Goal: Transaction & Acquisition: Purchase product/service

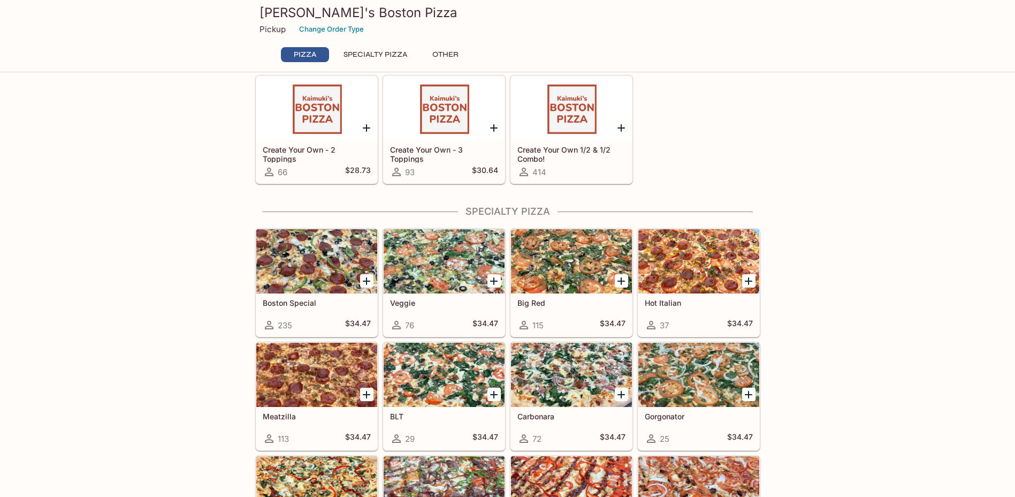
scroll to position [268, 0]
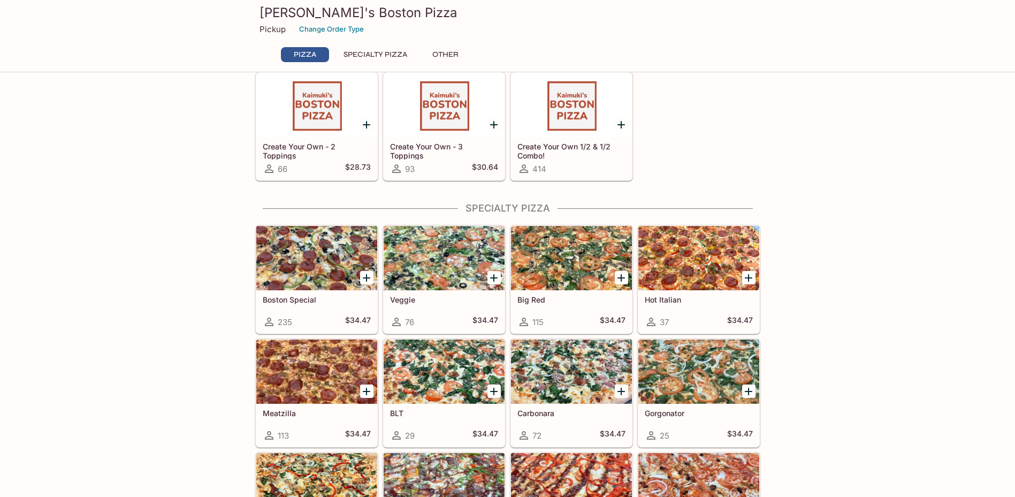
drag, startPoint x: 810, startPoint y: 356, endPoint x: 825, endPoint y: 408, distance: 54.5
click at [825, 408] on div "Pizza Cheese Pizza 342 $23.96 Pepperoni Pizza 274 $26.86 Spinach & Garlic Pizza…" at bounding box center [507, 324] width 1015 height 1005
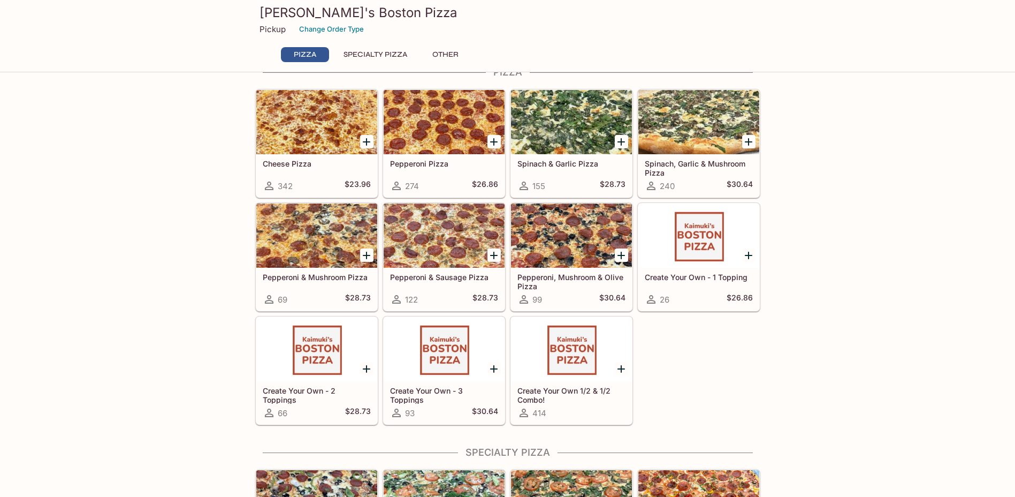
scroll to position [0, 0]
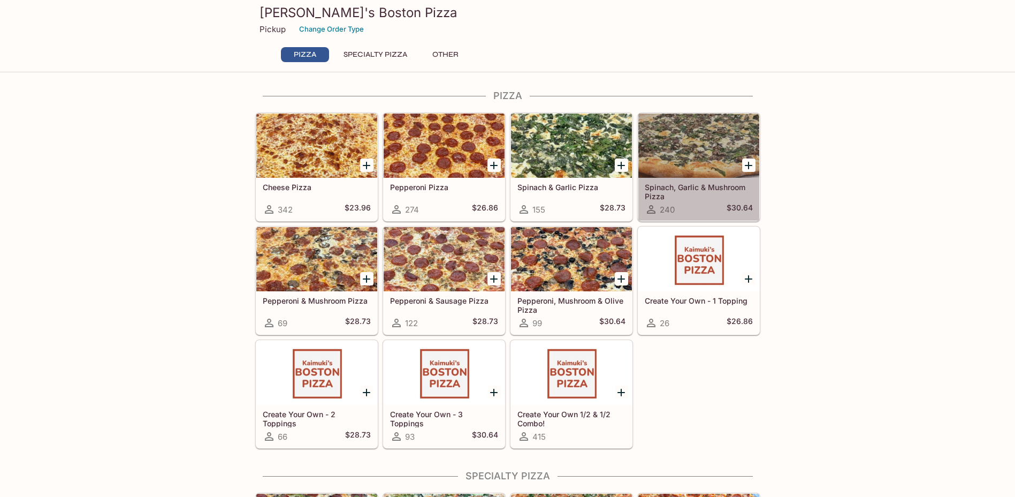
click at [697, 164] on div at bounding box center [698, 145] width 121 height 64
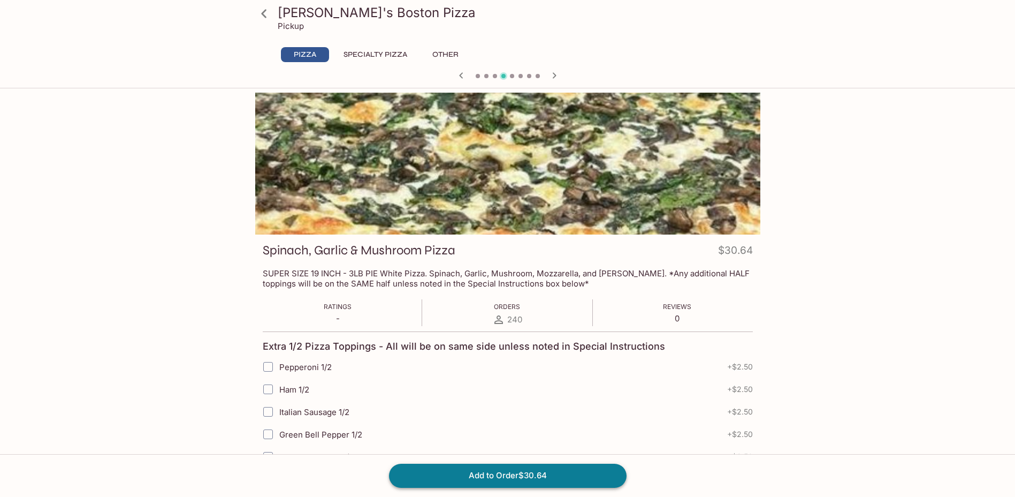
click at [512, 474] on button "Add to Order $30.64" at bounding box center [508, 475] width 238 height 24
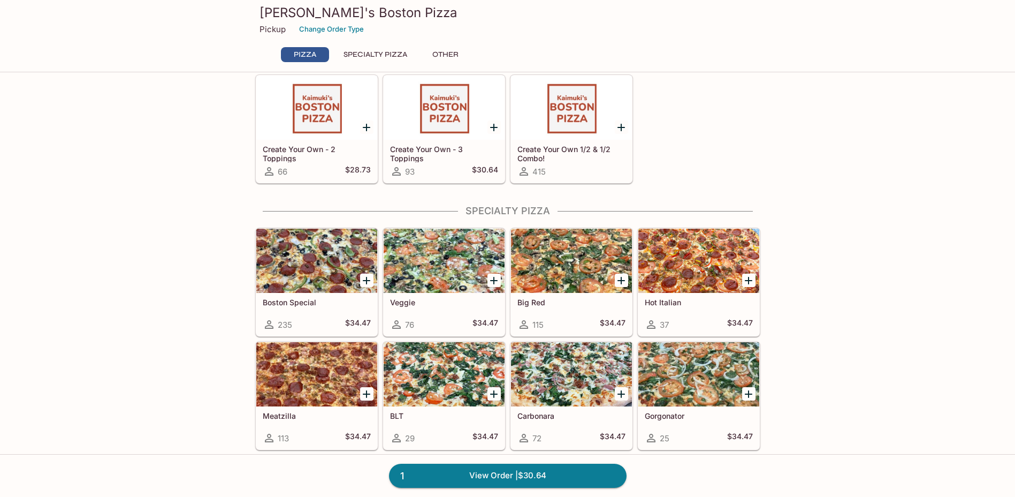
scroll to position [268, 0]
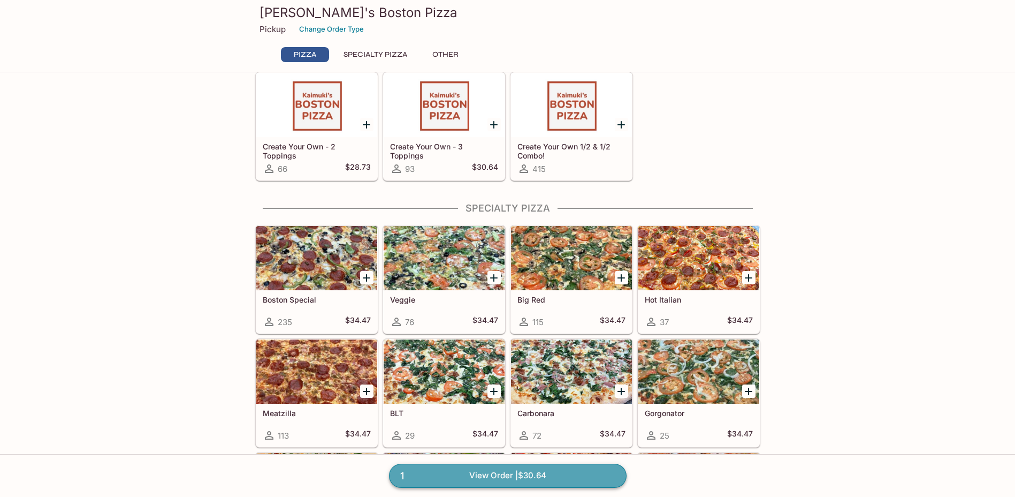
click at [508, 471] on link "1 View Order | $30.64" at bounding box center [508, 475] width 238 height 24
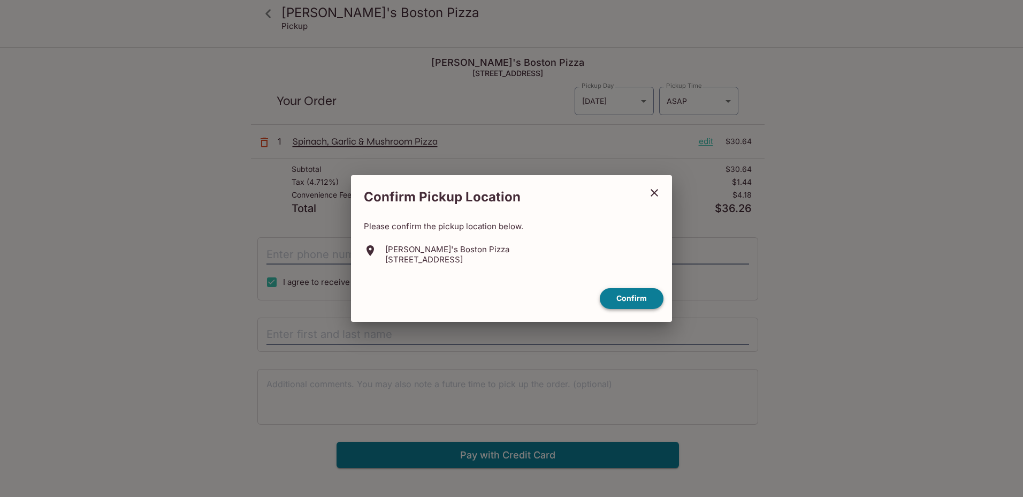
click at [634, 298] on button "Confirm" at bounding box center [632, 298] width 64 height 21
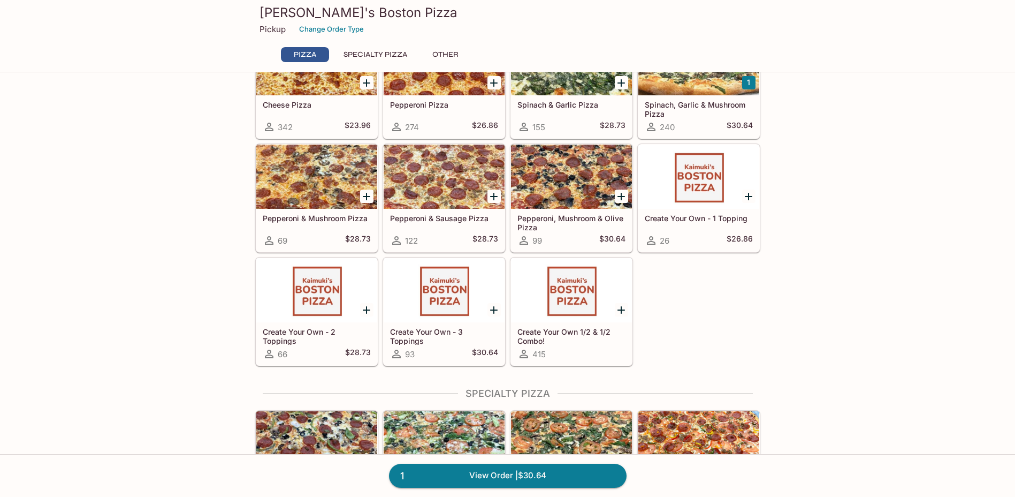
scroll to position [107, 0]
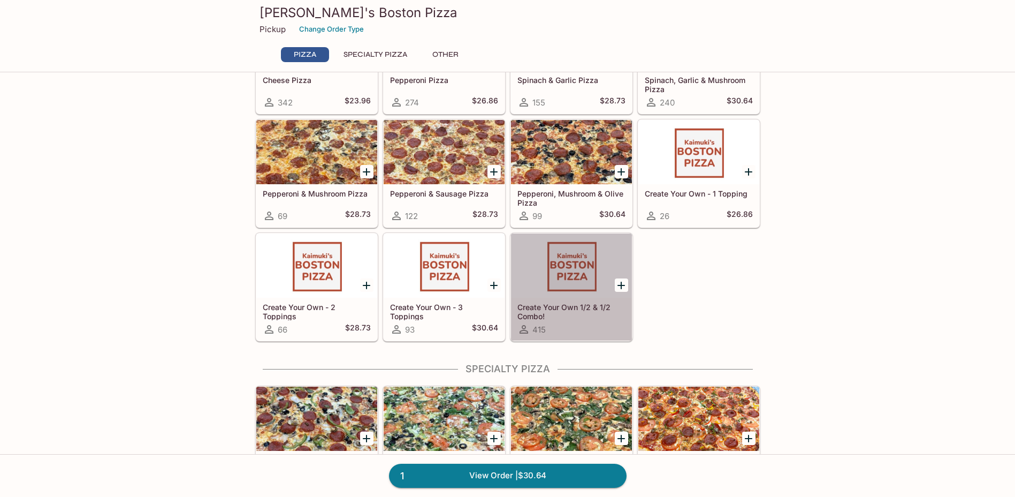
click at [572, 274] on div at bounding box center [571, 265] width 121 height 64
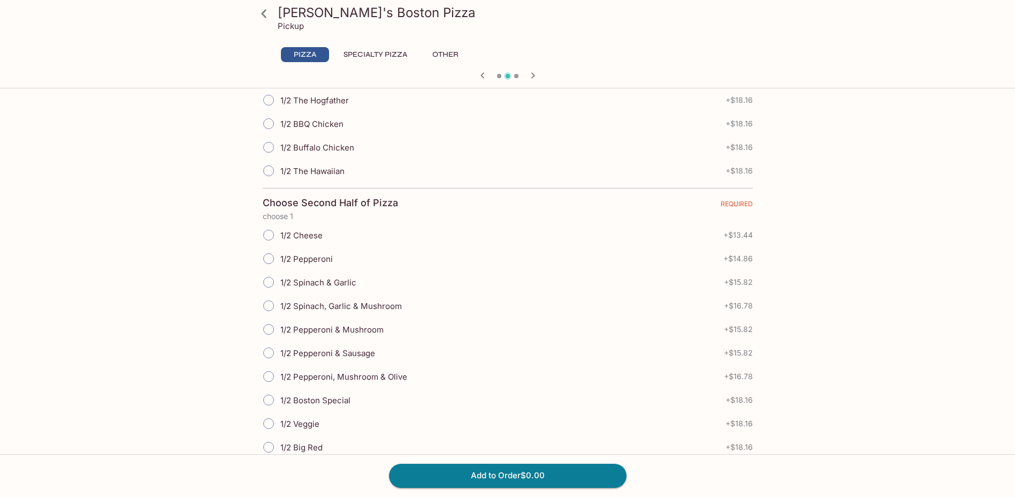
scroll to position [589, 0]
